Goal: Task Accomplishment & Management: Use online tool/utility

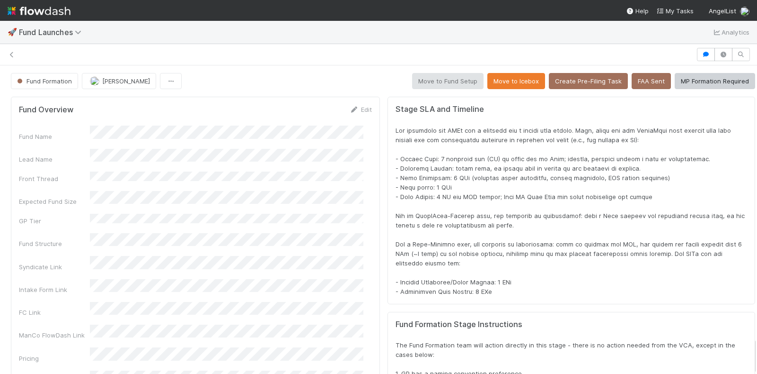
scroll to position [2308, 0]
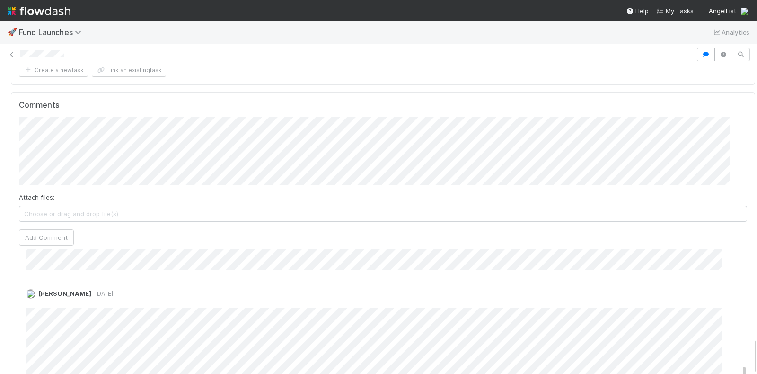
click at [33, 6] on img at bounding box center [39, 11] width 63 height 16
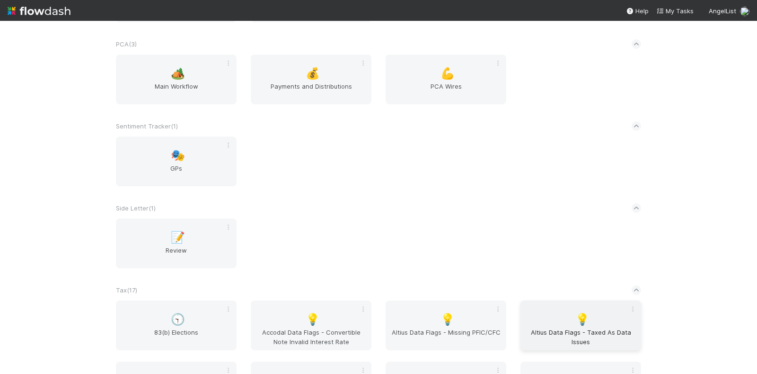
scroll to position [1894, 0]
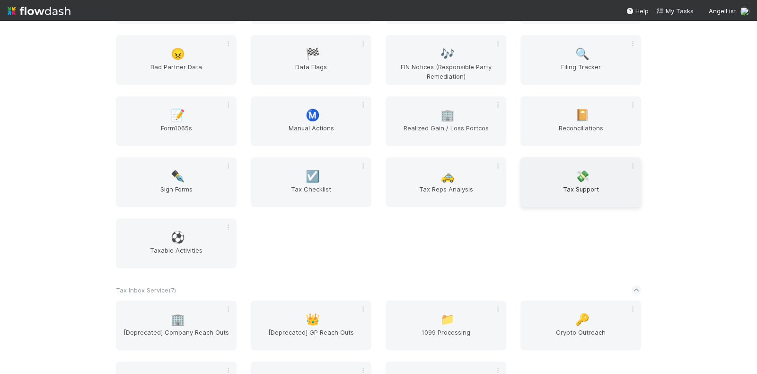
click at [585, 182] on span "💸" at bounding box center [583, 176] width 14 height 12
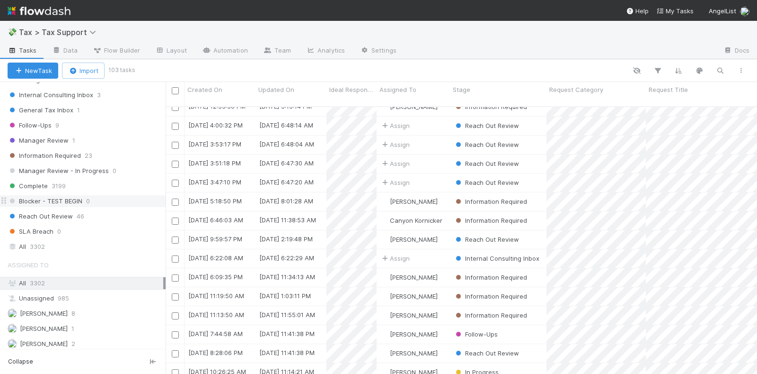
scroll to position [237, 0]
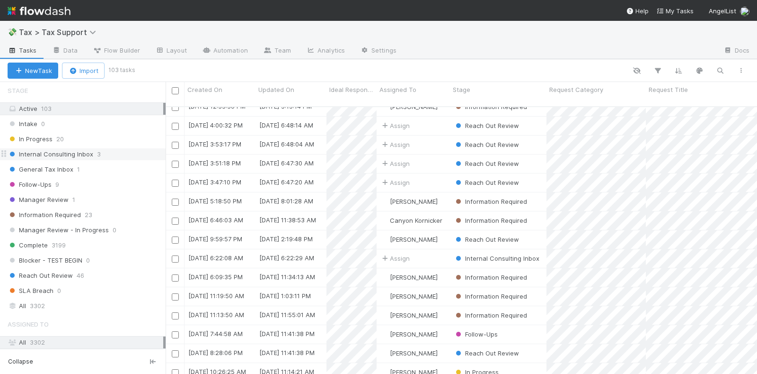
click at [99, 148] on div "Internal Consulting Inbox 3" at bounding box center [87, 154] width 158 height 12
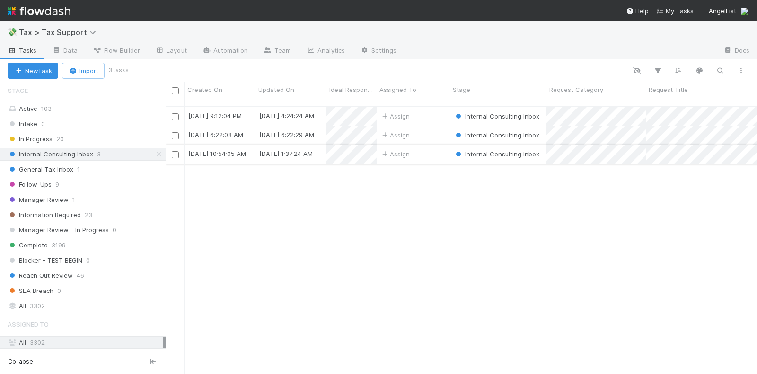
scroll to position [266, 583]
click at [92, 178] on div "Follow-Ups 9" at bounding box center [87, 184] width 158 height 12
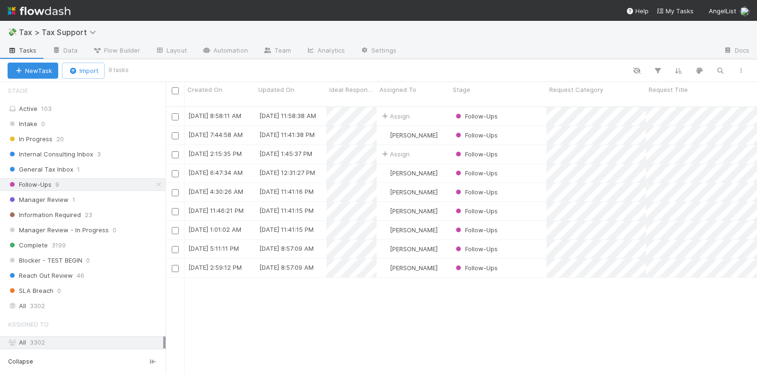
scroll to position [266, 583]
click at [430, 107] on div "Assign" at bounding box center [413, 116] width 73 height 18
